Goal: Information Seeking & Learning: Learn about a topic

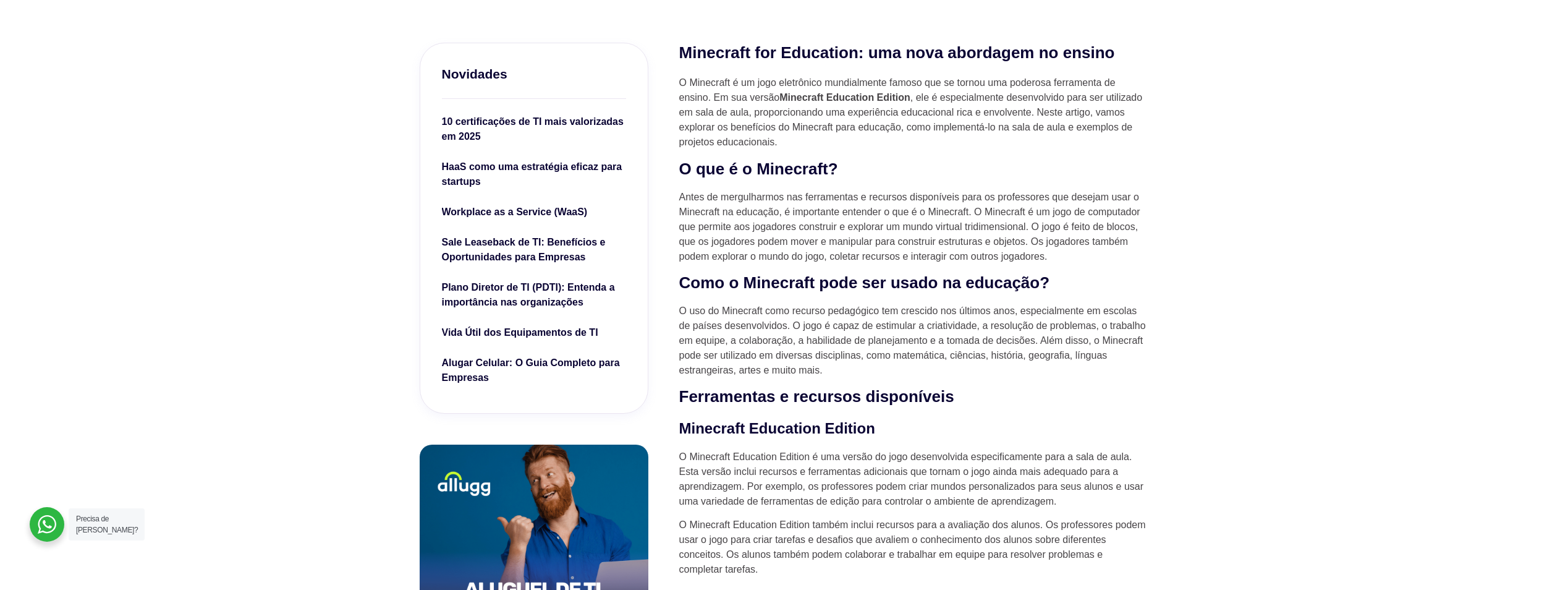
scroll to position [371, 0]
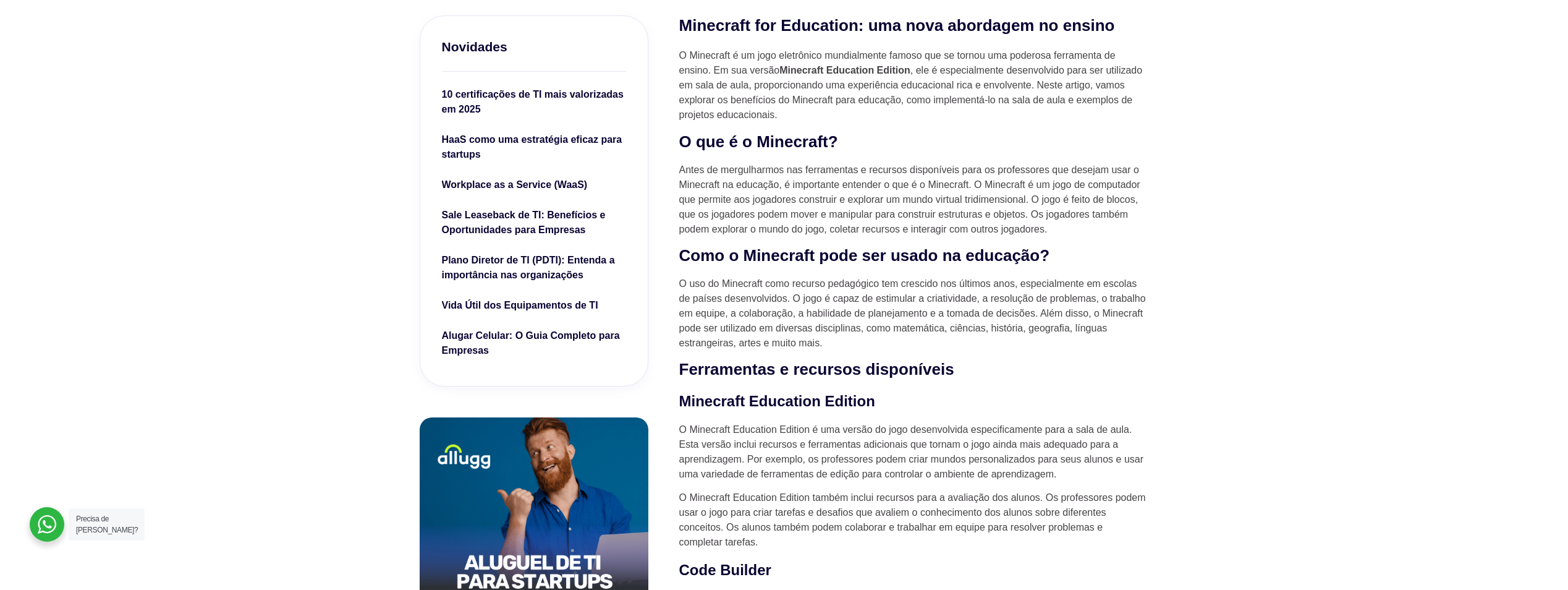
click at [810, 134] on h2 "O que é o Minecraft?" at bounding box center [915, 142] width 470 height 21
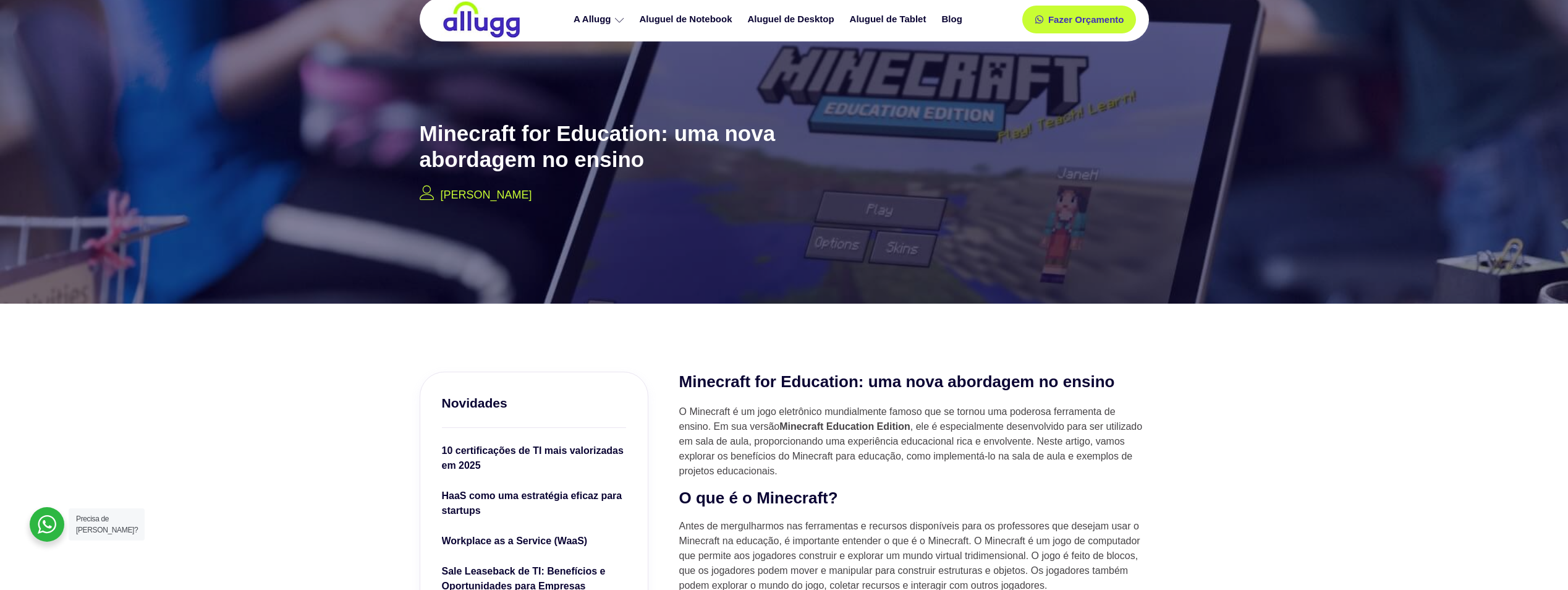
scroll to position [0, 0]
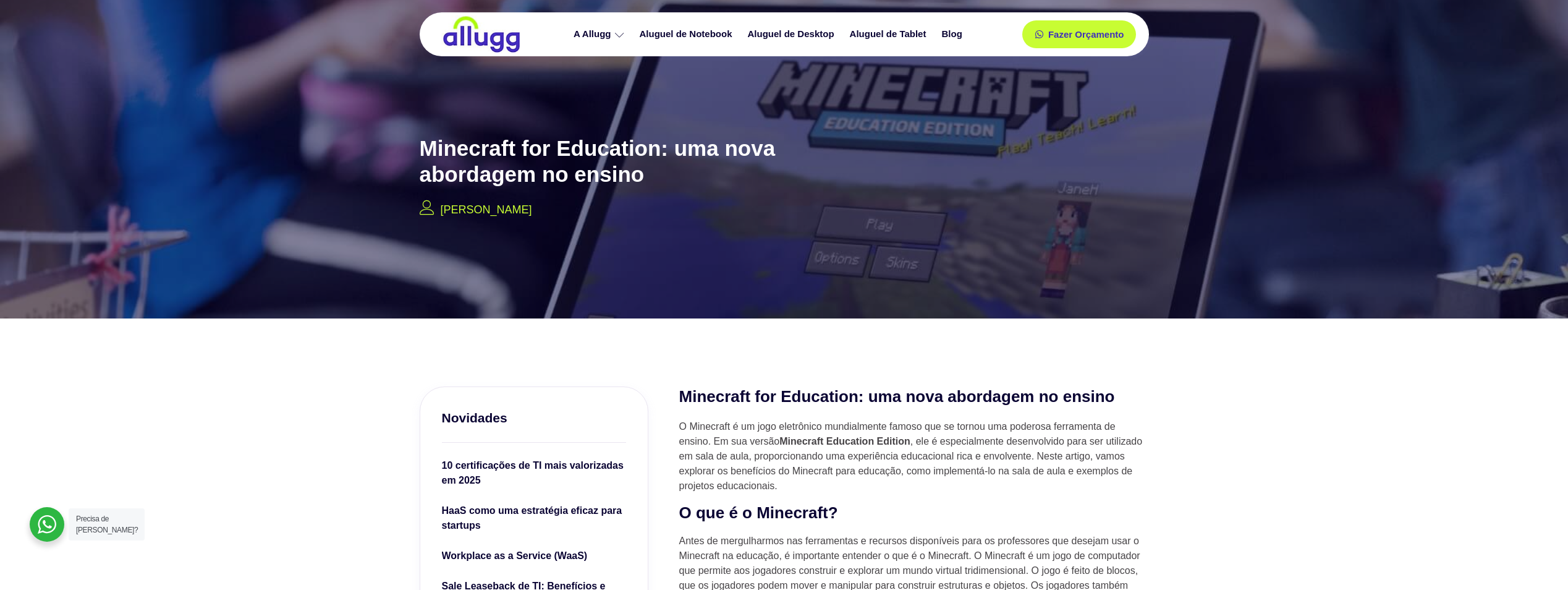
click at [804, 542] on p "Antes de mergulharmos nas ferramentas e recursos disponíveis para os professore…" at bounding box center [915, 571] width 470 height 74
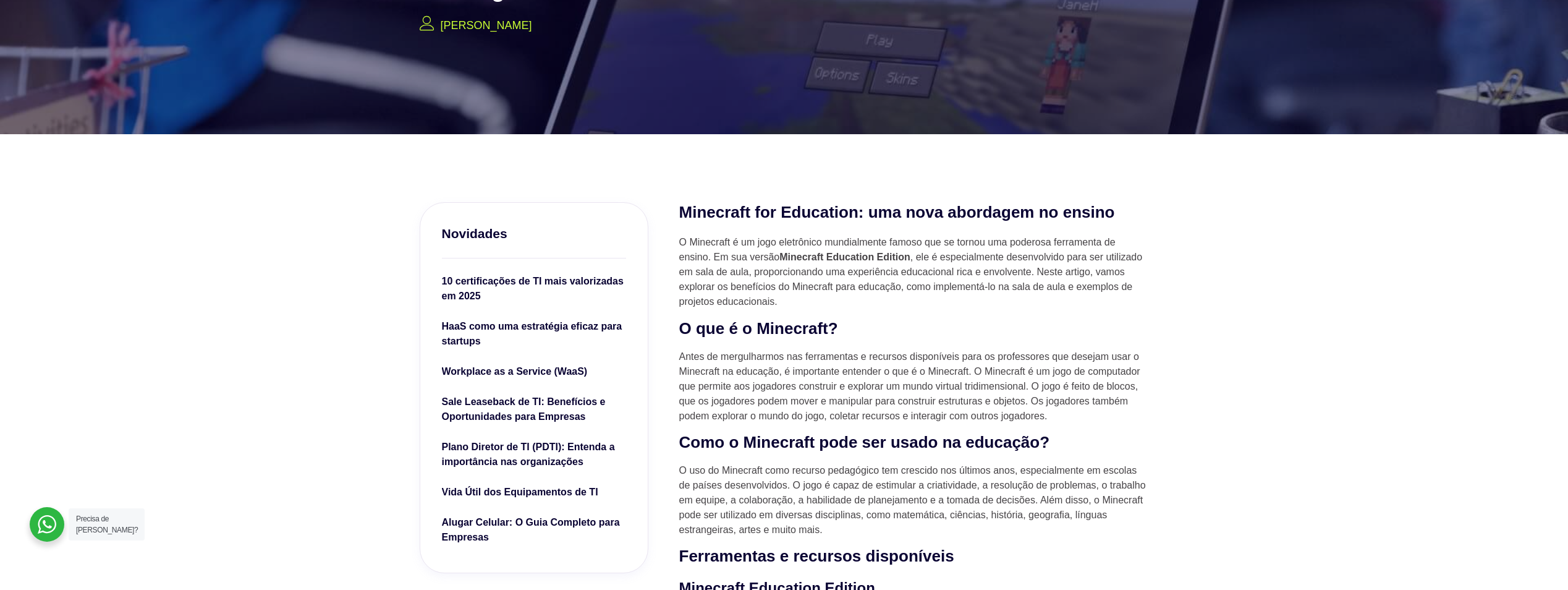
scroll to position [186, 0]
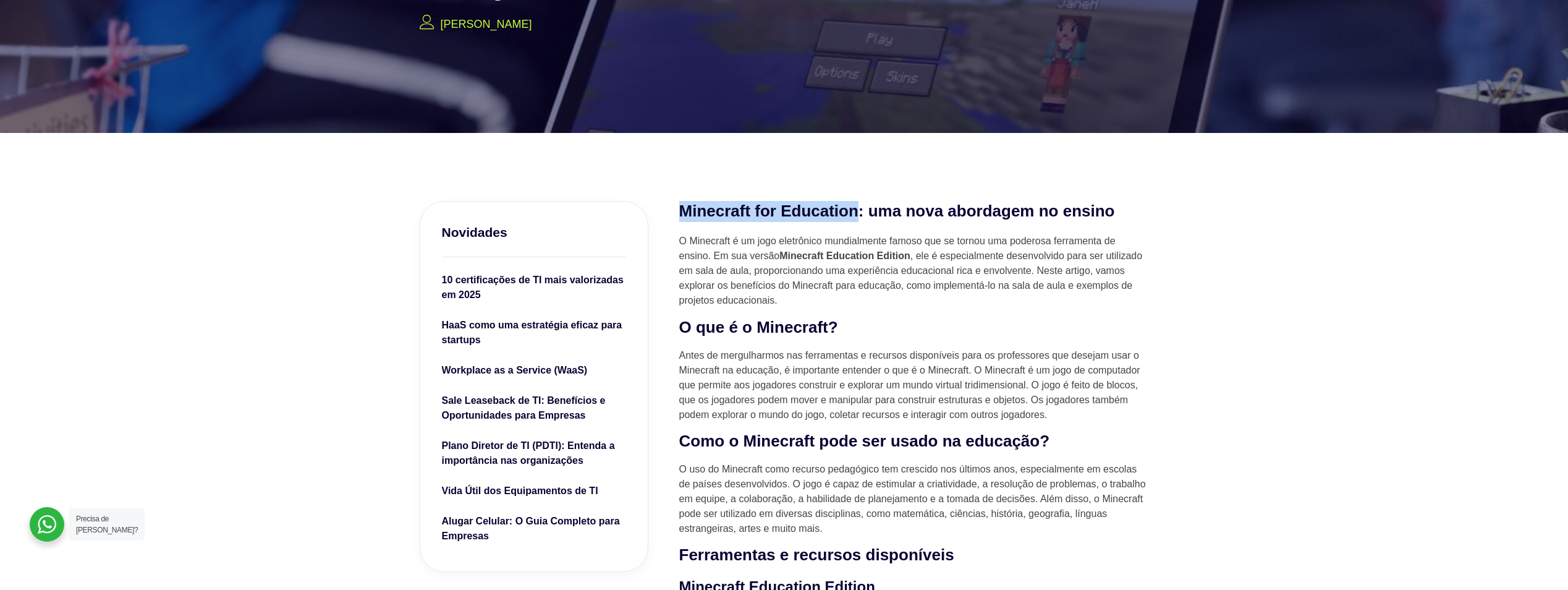
drag, startPoint x: 675, startPoint y: 208, endPoint x: 856, endPoint y: 209, distance: 181.0
drag, startPoint x: 856, startPoint y: 209, endPoint x: 805, endPoint y: 210, distance: 51.0
copy h2 "Minecraft for Education"
click at [765, 323] on h2 "O que é o Minecraft?" at bounding box center [915, 327] width 470 height 21
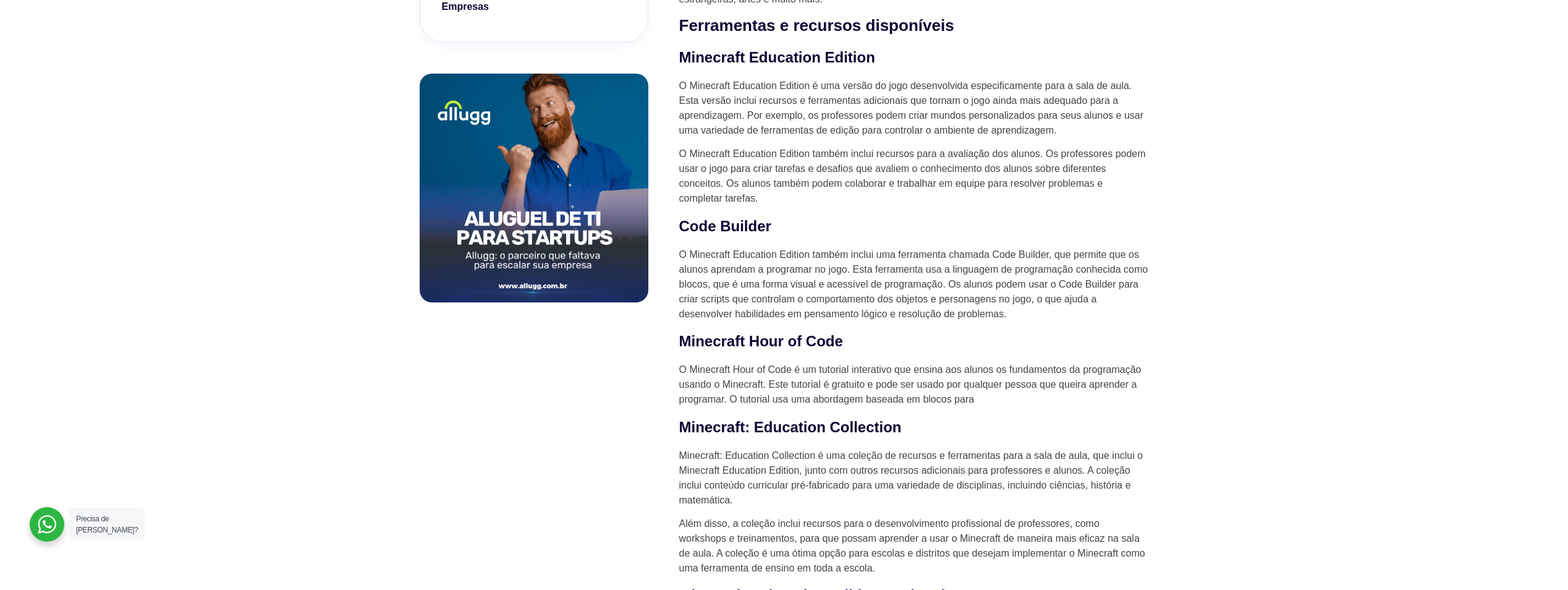
scroll to position [742, 0]
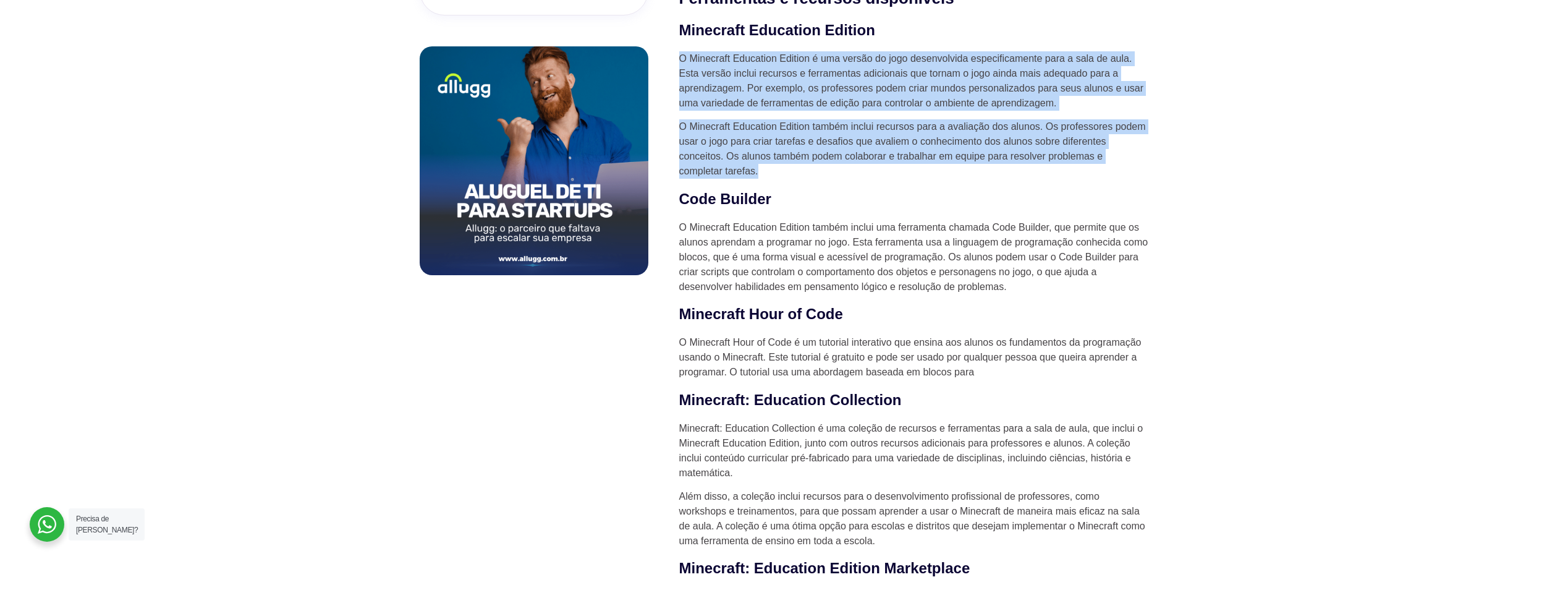
drag, startPoint x: 770, startPoint y: 168, endPoint x: 680, endPoint y: 63, distance: 138.3
drag, startPoint x: 680, startPoint y: 63, endPoint x: 848, endPoint y: 63, distance: 168.0
copy div "O Minecraft Education Edition é uma versão do jogo desenvolvida especificamente…"
click at [837, 142] on p "O Minecraft Education Edition também inclui recursos para a avaliação dos aluno…" at bounding box center [915, 149] width 470 height 59
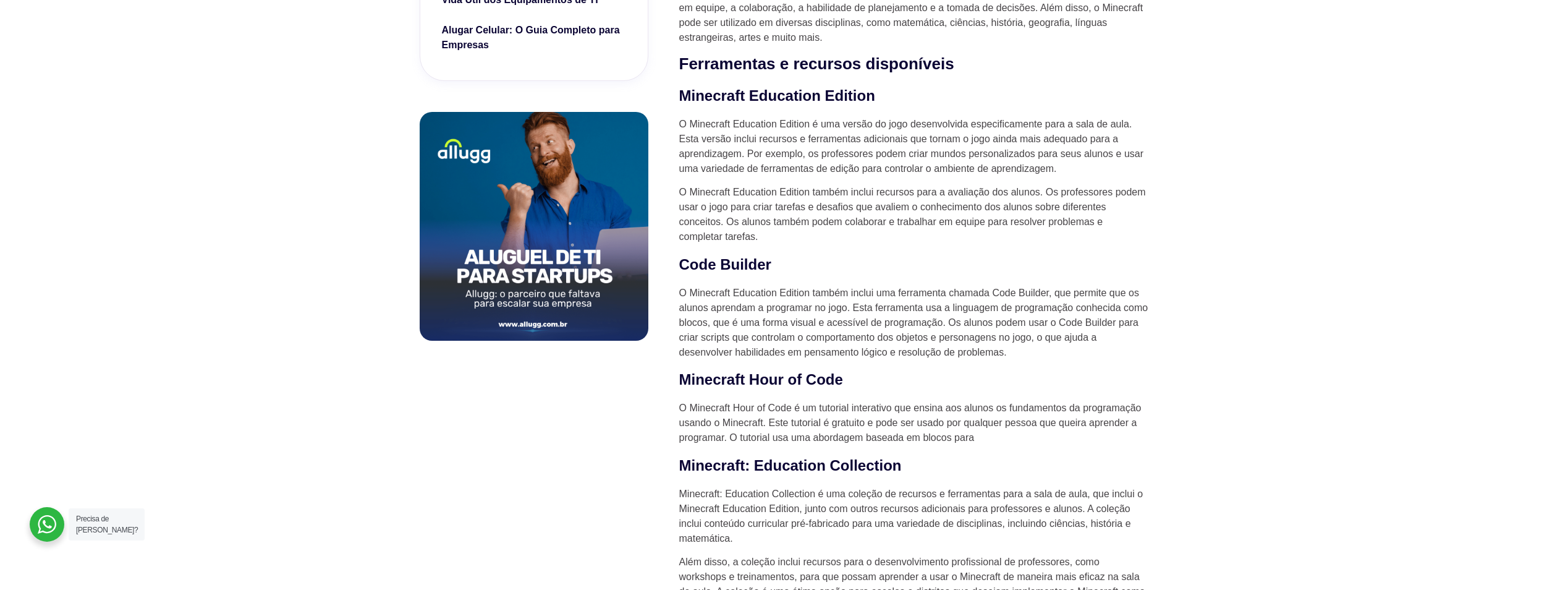
scroll to position [680, 0]
